Goal: Transaction & Acquisition: Purchase product/service

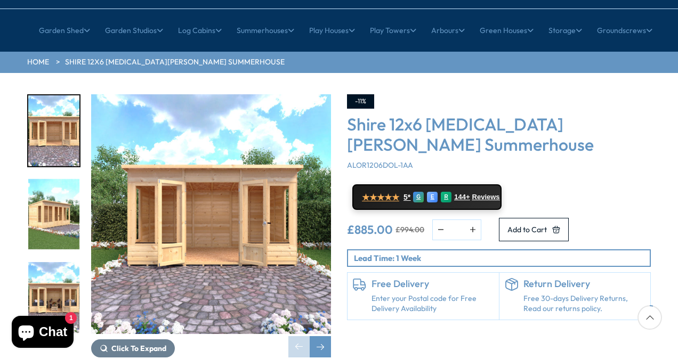
scroll to position [107, 0]
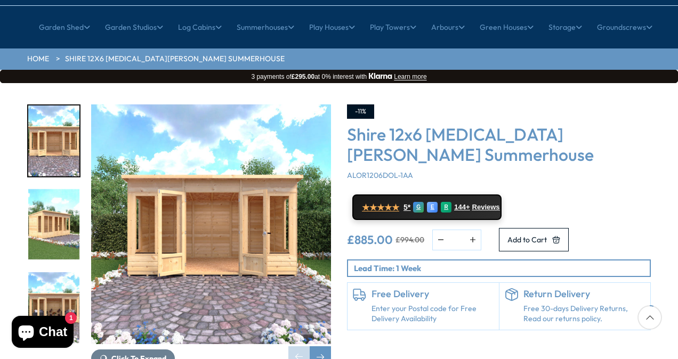
click at [54, 189] on img "2 / 9" at bounding box center [53, 224] width 51 height 71
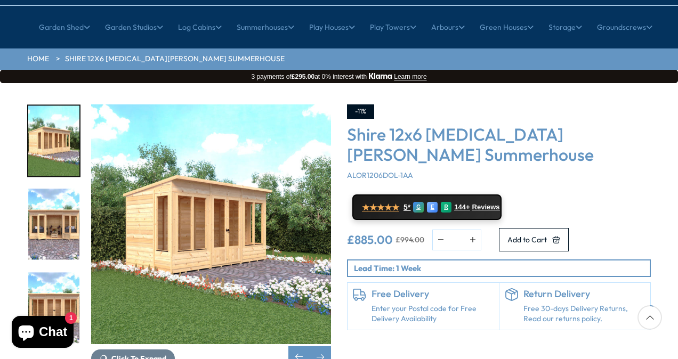
click at [51, 189] on img "3 / 9" at bounding box center [53, 224] width 51 height 71
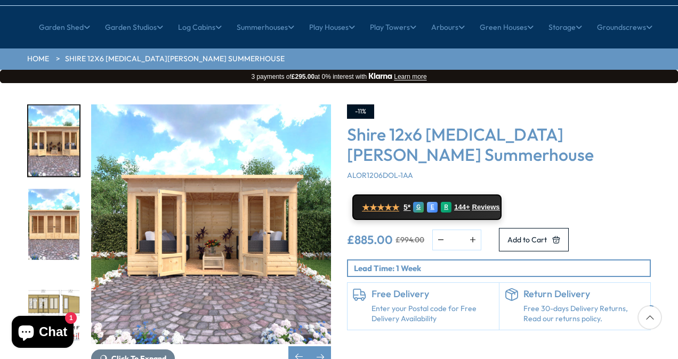
click at [57, 208] on img "4 / 9" at bounding box center [53, 224] width 51 height 71
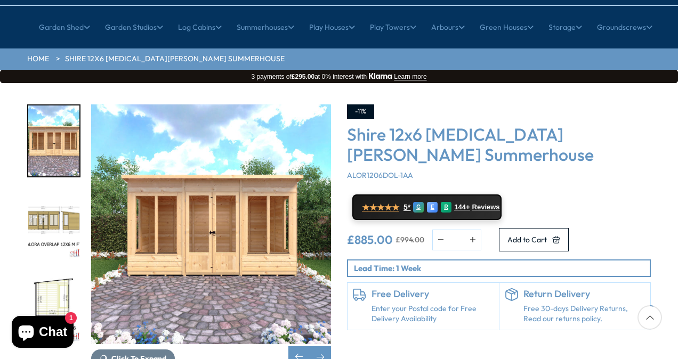
click at [59, 193] on img "5 / 9" at bounding box center [53, 224] width 51 height 71
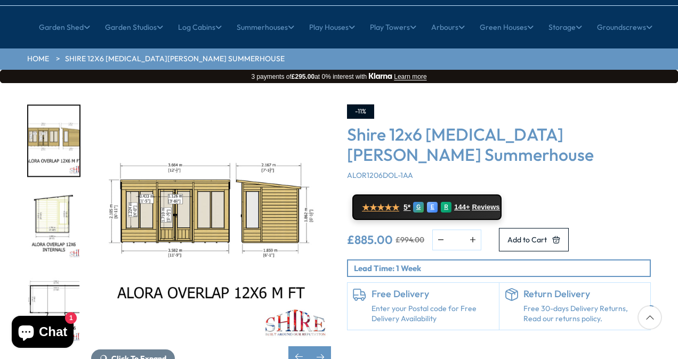
click at [50, 189] on img "6 / 9" at bounding box center [53, 224] width 51 height 71
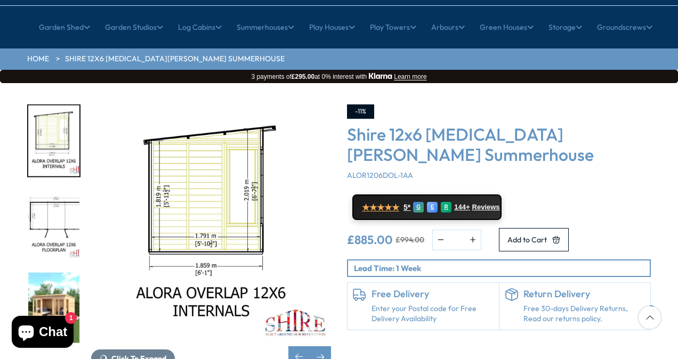
click at [48, 203] on img "7 / 9" at bounding box center [53, 224] width 51 height 71
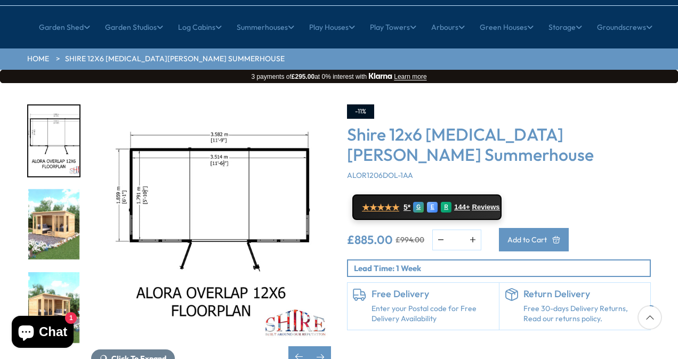
click at [547, 236] on span "Add to Cart" at bounding box center [526, 239] width 39 height 7
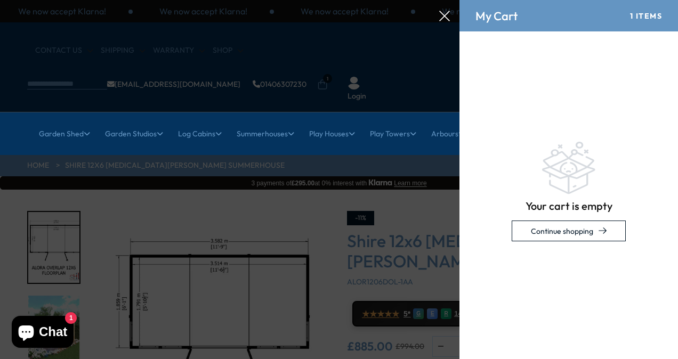
scroll to position [0, 0]
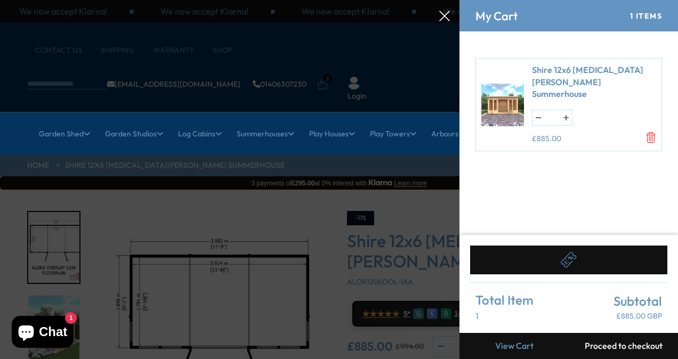
click at [583, 264] on button at bounding box center [568, 260] width 197 height 29
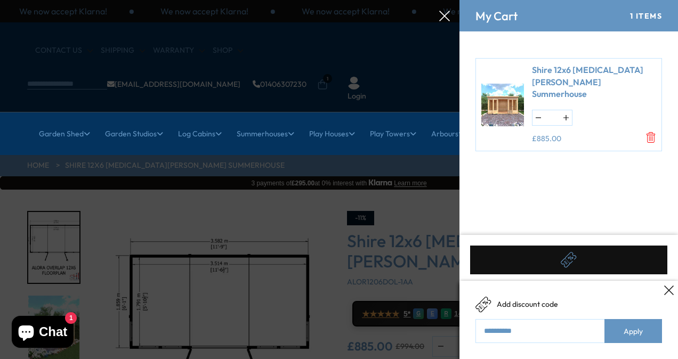
click at [671, 290] on icon at bounding box center [669, 291] width 10 height 10
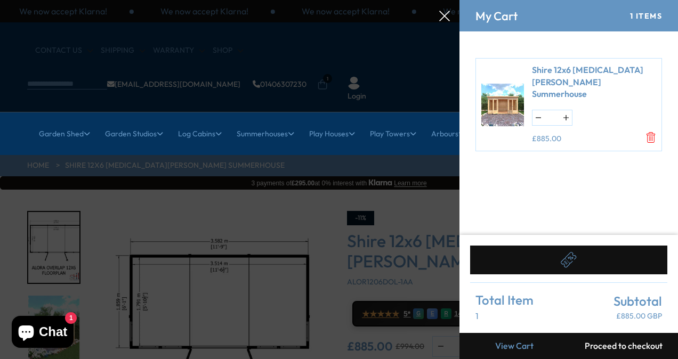
click at [400, 0] on div at bounding box center [339, 0] width 678 height 0
click at [447, 17] on icon at bounding box center [444, 16] width 11 height 11
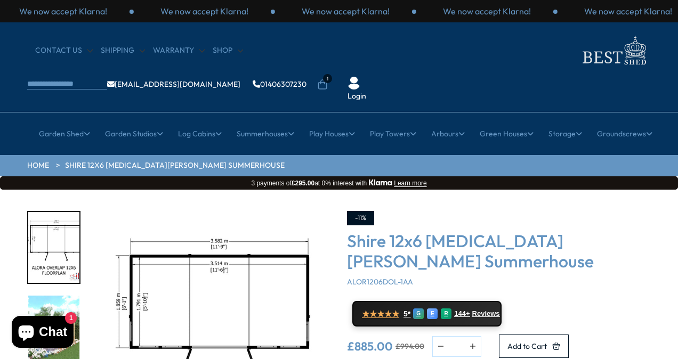
click at [56, 296] on img "8 / 9" at bounding box center [53, 331] width 51 height 71
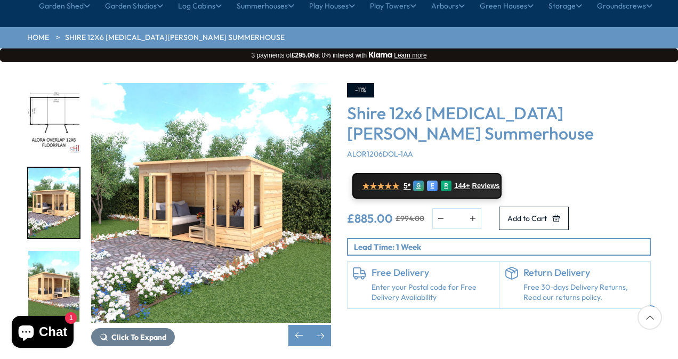
scroll to position [149, 0]
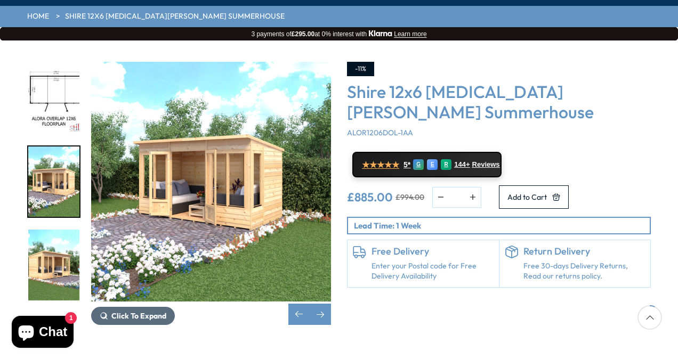
click at [130, 311] on span "Click To Expand" at bounding box center [138, 316] width 55 height 10
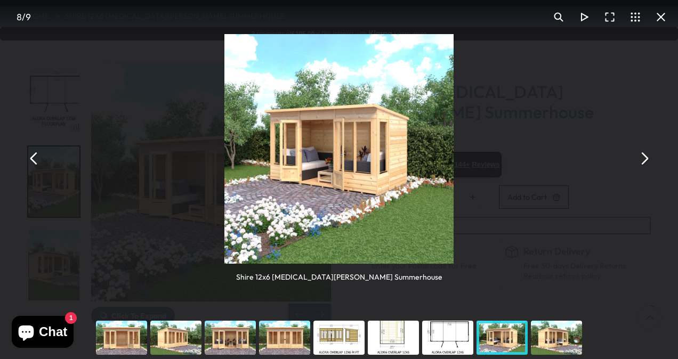
click at [645, 158] on button "You can close this modal content with the ESC key" at bounding box center [644, 159] width 26 height 26
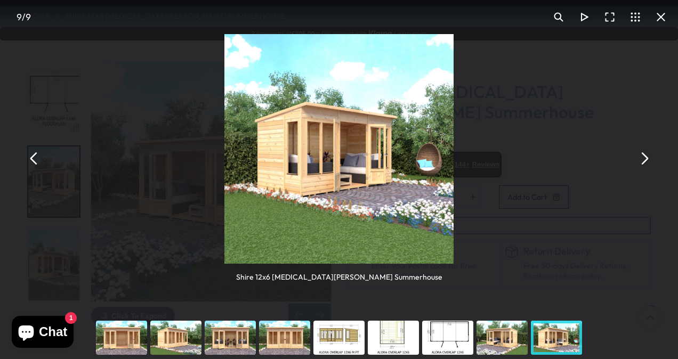
click at [645, 158] on button "You can close this modal content with the ESC key" at bounding box center [644, 159] width 26 height 26
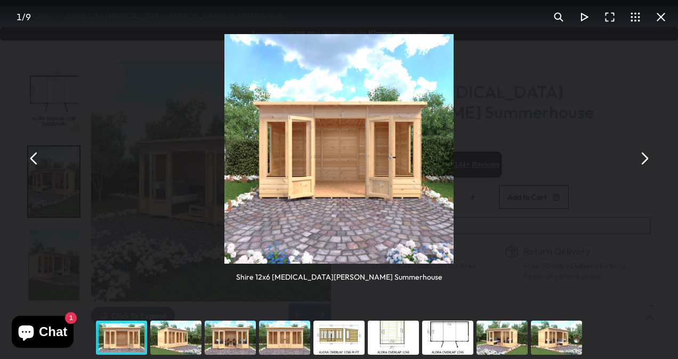
click at [645, 158] on button "You can close this modal content with the ESC key" at bounding box center [644, 159] width 26 height 26
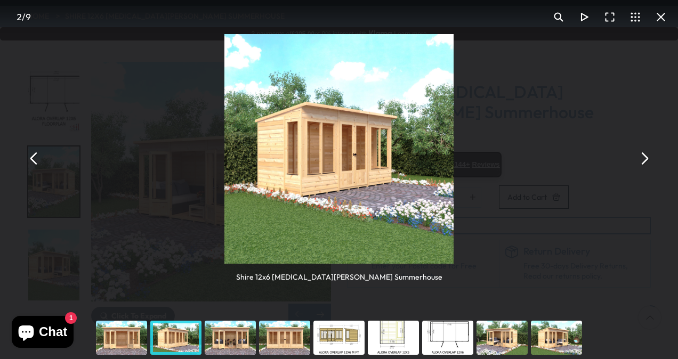
click at [664, 16] on button "You can close this modal content with the ESC key" at bounding box center [661, 17] width 26 height 26
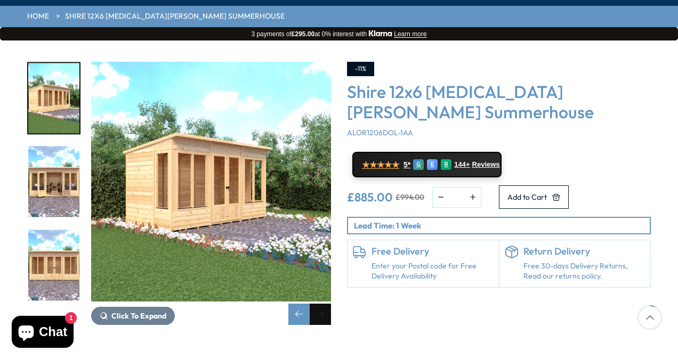
click at [319, 304] on div "Next slide" at bounding box center [320, 314] width 21 height 21
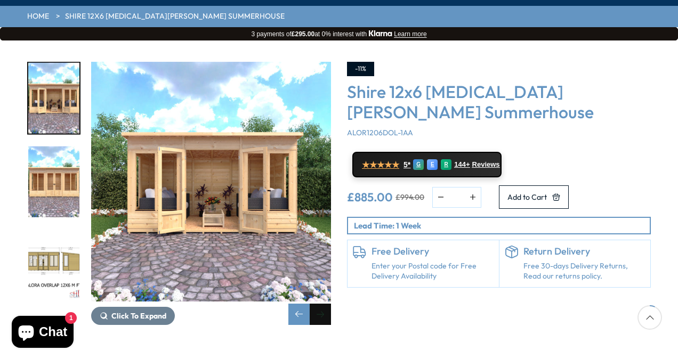
click at [319, 304] on div "Next slide" at bounding box center [320, 314] width 21 height 21
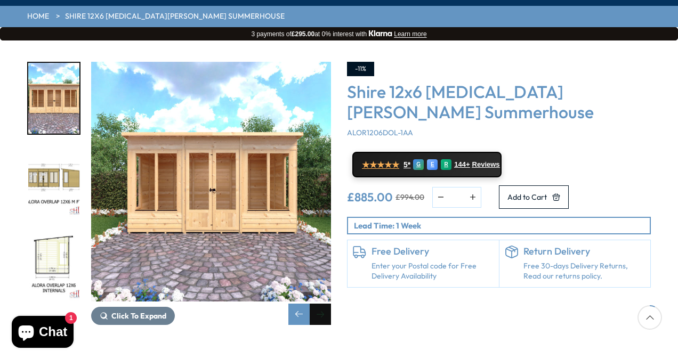
click at [319, 304] on div "Next slide" at bounding box center [320, 314] width 21 height 21
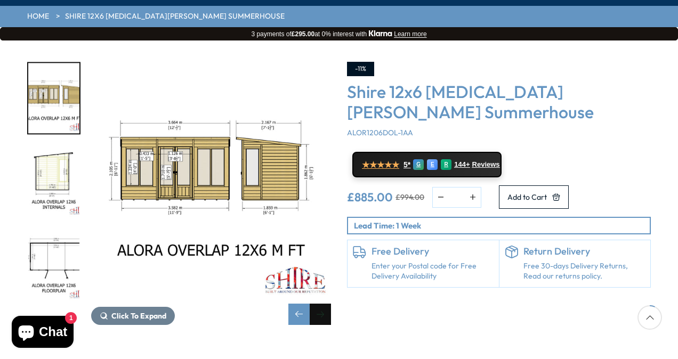
click at [319, 304] on div "Next slide" at bounding box center [320, 314] width 21 height 21
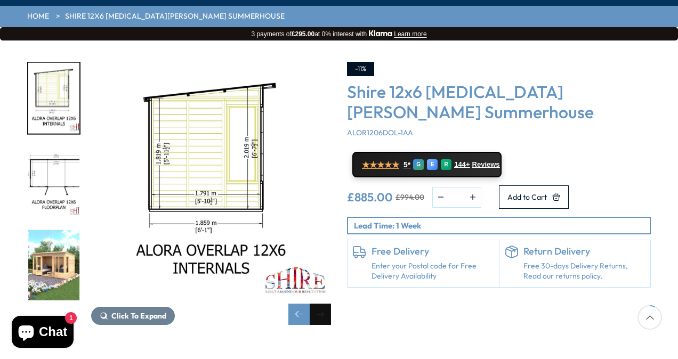
click at [319, 304] on div "Next slide" at bounding box center [320, 314] width 21 height 21
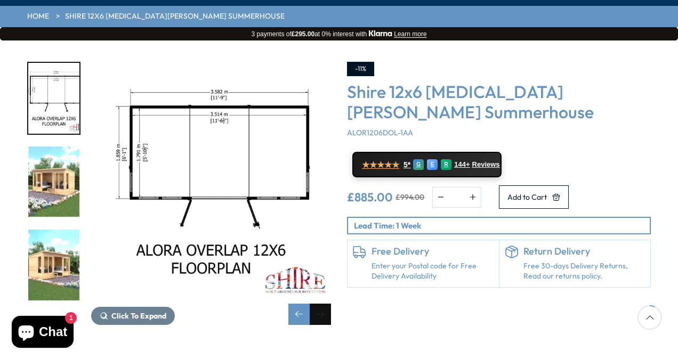
click at [319, 304] on div "Next slide" at bounding box center [320, 314] width 21 height 21
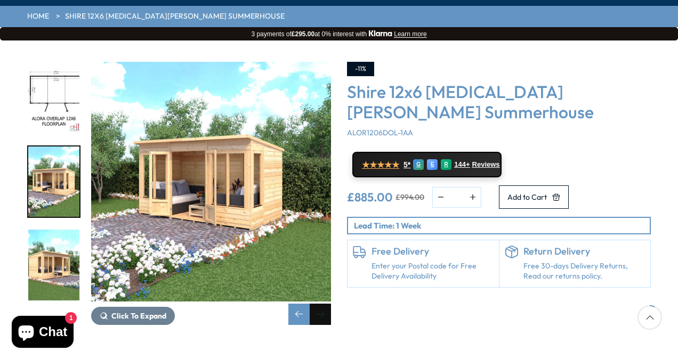
click at [319, 304] on div "Next slide" at bounding box center [320, 314] width 21 height 21
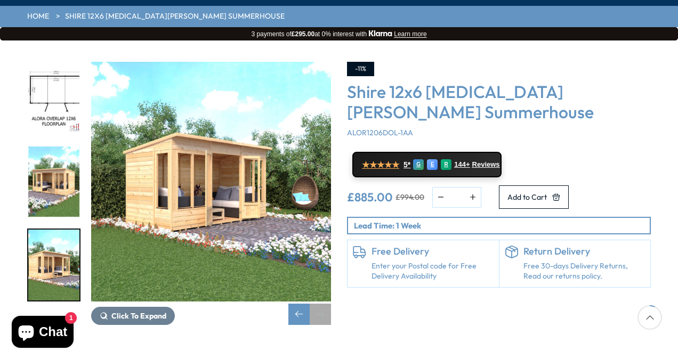
click at [319, 304] on div "Next slide" at bounding box center [320, 314] width 21 height 21
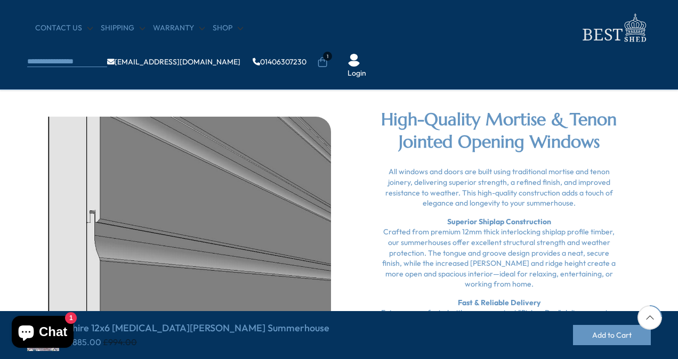
scroll to position [405, 0]
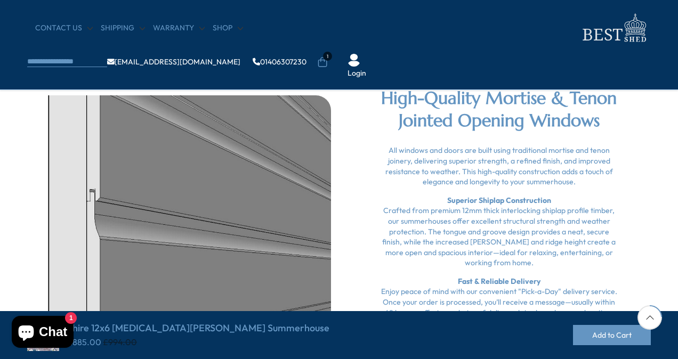
click at [654, 313] on icon at bounding box center [650, 317] width 25 height 25
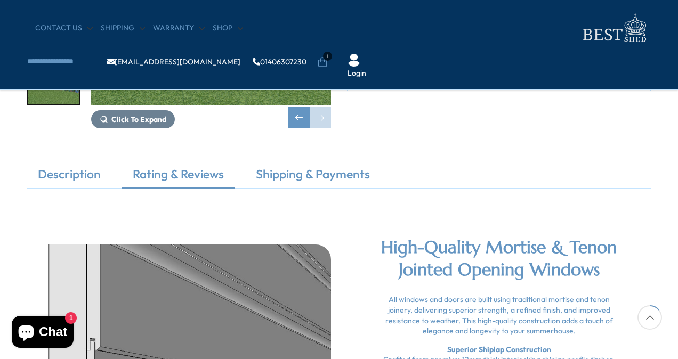
scroll to position [235, 0]
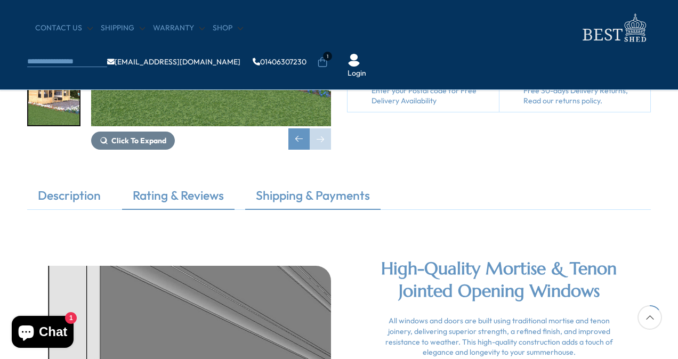
click at [334, 196] on link "Shipping & Payments" at bounding box center [312, 198] width 135 height 22
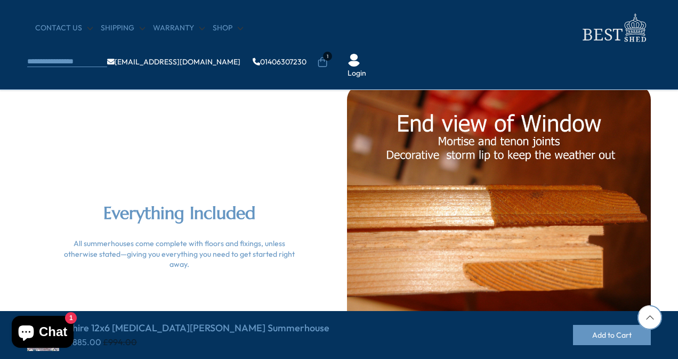
scroll to position [2196, 0]
